Goal: Download file/media

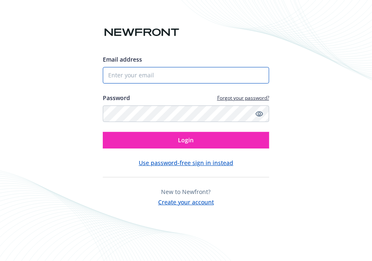
click at [197, 76] on input "Email address" at bounding box center [186, 75] width 167 height 17
type input "[PERSON_NAME][EMAIL_ADDRESS][PERSON_NAME][DOMAIN_NAME]"
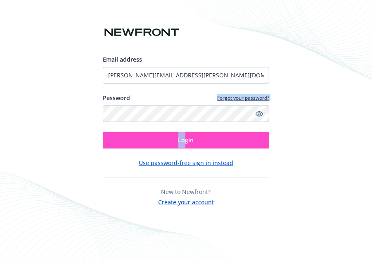
drag, startPoint x: 190, startPoint y: 98, endPoint x: 185, endPoint y: 136, distance: 38.8
click at [185, 136] on div "Email address [PERSON_NAME][EMAIL_ADDRESS][PERSON_NAME][DOMAIN_NAME] Password F…" at bounding box center [186, 101] width 167 height 93
click at [185, 136] on span "Login" at bounding box center [187, 140] width 16 height 8
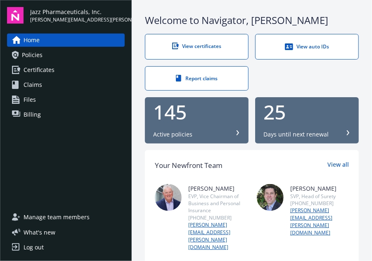
click at [59, 53] on link "Policies" at bounding box center [66, 54] width 118 height 13
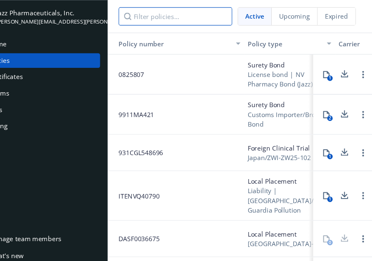
click at [220, 18] on input "Filter policies..." at bounding box center [193, 15] width 103 height 17
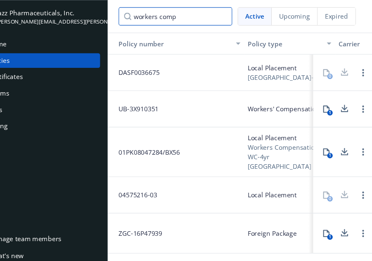
type input "workers comp"
click at [241, 97] on div "UB-3X910351" at bounding box center [194, 99] width 124 height 33
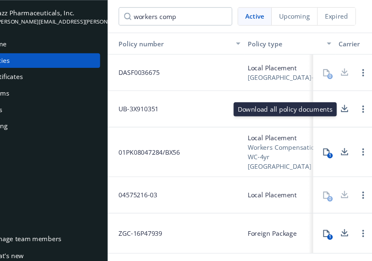
click at [347, 100] on icon at bounding box center [347, 97] width 5 height 5
